Goal: Check status

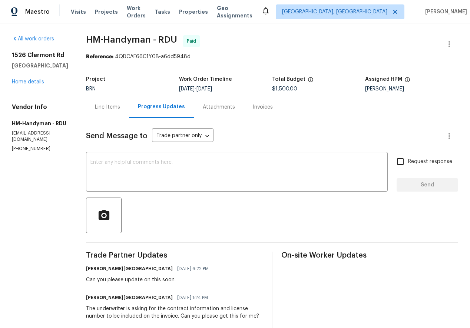
click at [106, 105] on div "Line Items" at bounding box center [107, 106] width 25 height 7
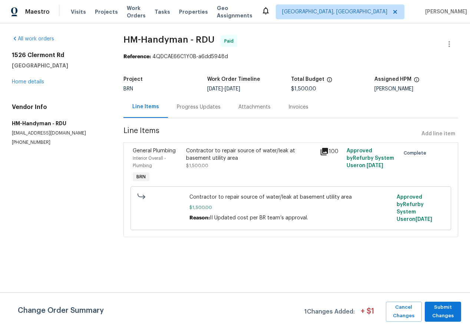
click at [327, 151] on icon at bounding box center [324, 151] width 7 height 7
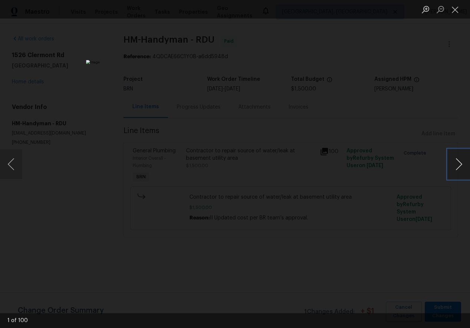
click at [455, 166] on button "Next image" at bounding box center [459, 164] width 22 height 30
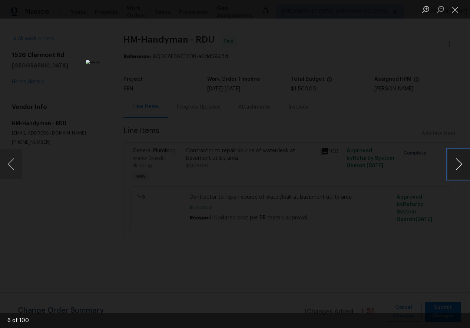
click at [455, 166] on button "Next image" at bounding box center [459, 164] width 22 height 30
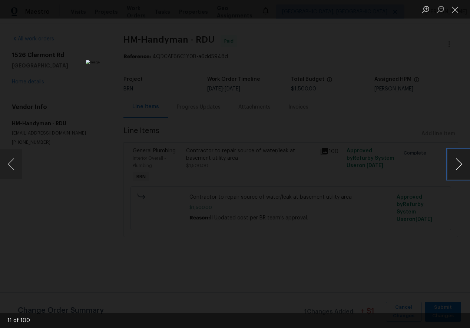
click at [455, 166] on button "Next image" at bounding box center [459, 164] width 22 height 30
click at [455, 7] on button "Close lightbox" at bounding box center [455, 9] width 15 height 13
